Goal: Check status: Check status

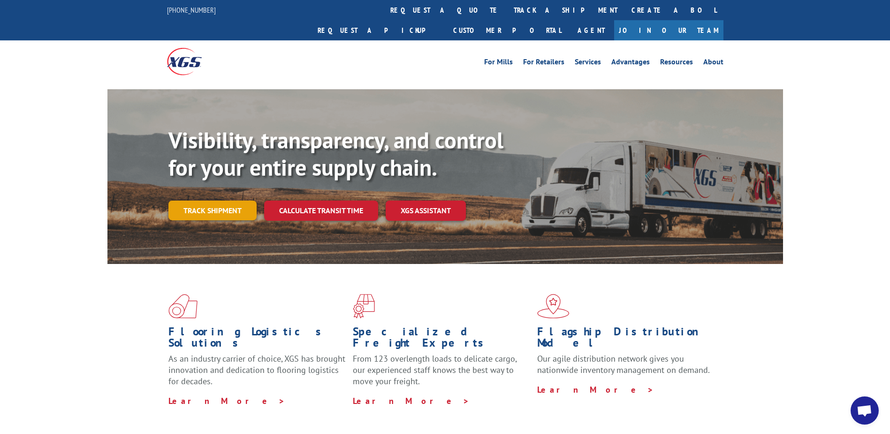
click at [199, 200] on link "Track shipment" at bounding box center [212, 210] width 88 height 20
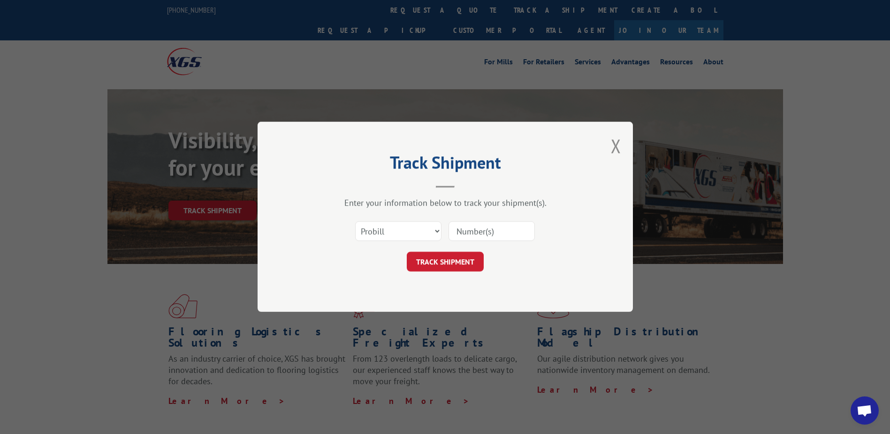
click at [494, 237] on input at bounding box center [492, 232] width 86 height 20
paste input "646278"
type input "646278"
click at [457, 262] on button "TRACK SHIPMENT" at bounding box center [445, 262] width 77 height 20
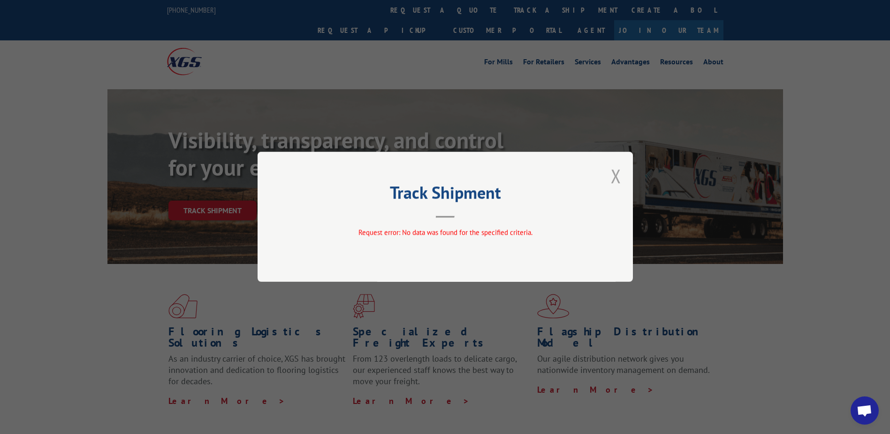
click at [612, 180] on button "Close modal" at bounding box center [616, 175] width 10 height 25
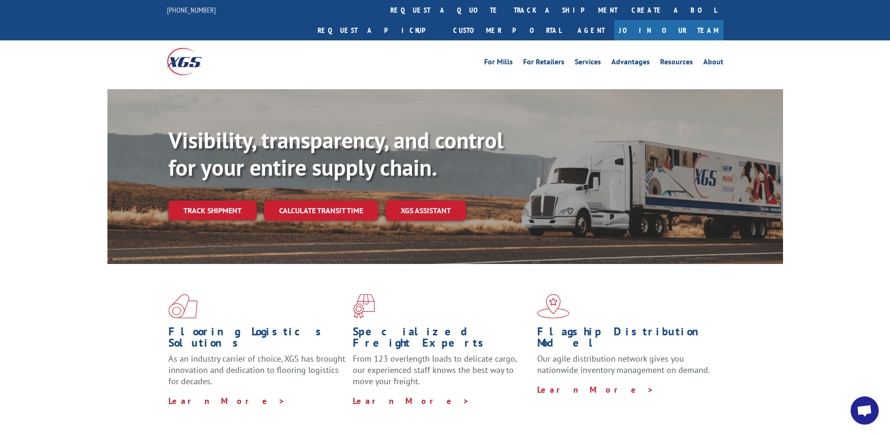
click at [206, 200] on link "Track shipment" at bounding box center [212, 210] width 88 height 20
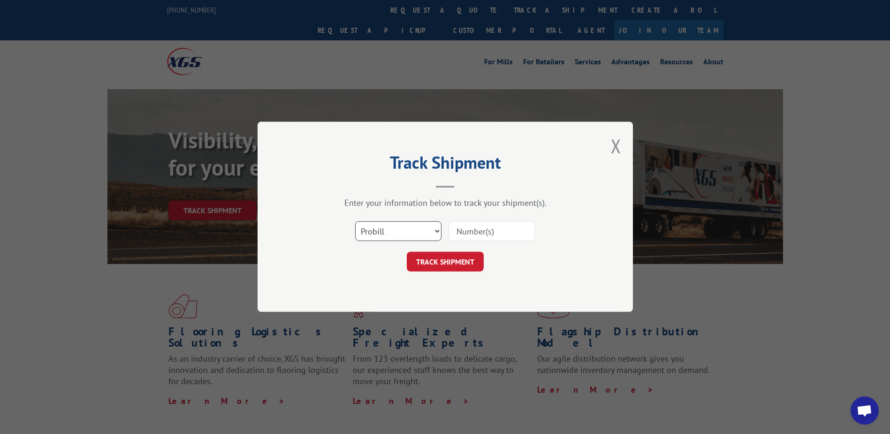
click at [424, 233] on select "Select category... Probill BOL PO" at bounding box center [398, 232] width 86 height 20
select select "bol"
click at [355, 222] on select "Select category... Probill BOL PO" at bounding box center [398, 232] width 86 height 20
click at [473, 231] on input at bounding box center [492, 232] width 86 height 20
paste input "646278"
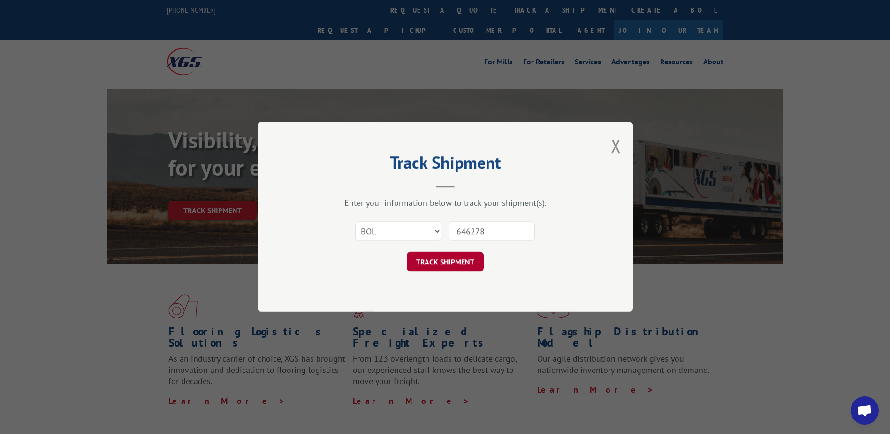
type input "646278"
click at [431, 261] on button "TRACK SHIPMENT" at bounding box center [445, 262] width 77 height 20
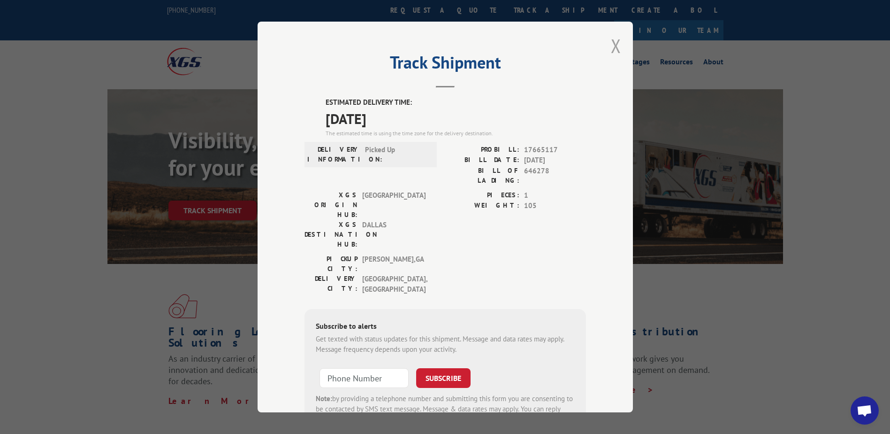
click at [615, 48] on button "Close modal" at bounding box center [616, 45] width 10 height 25
